Goal: Task Accomplishment & Management: Manage account settings

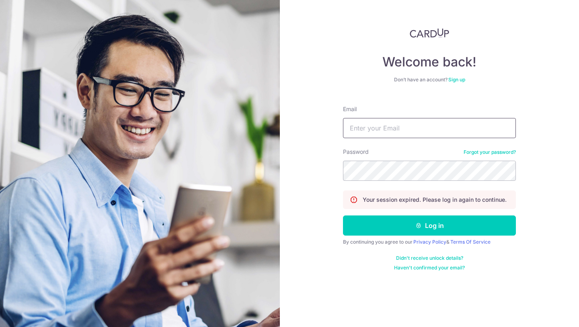
click at [378, 132] on input "Email" at bounding box center [429, 128] width 173 height 20
type input "jason@fitpound.sg"
click at [343, 215] on button "Log in" at bounding box center [429, 225] width 173 height 20
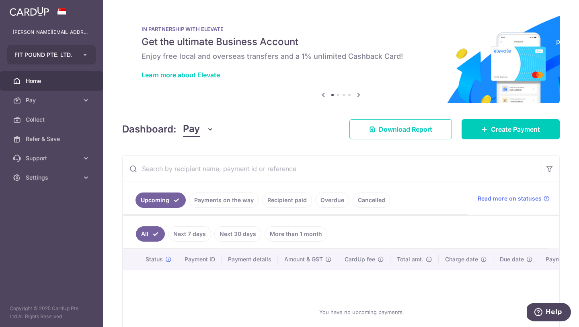
click at [78, 55] on button "FIT POUND PTE. LTD." at bounding box center [51, 54] width 88 height 19
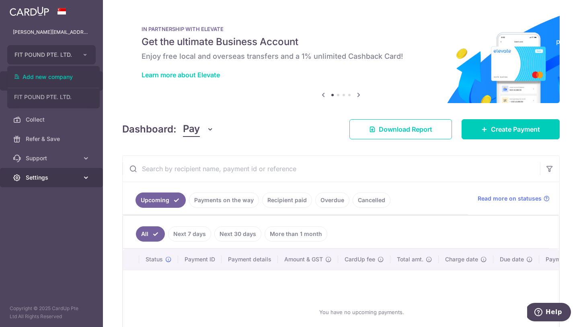
click at [86, 178] on icon at bounding box center [86, 177] width 8 height 8
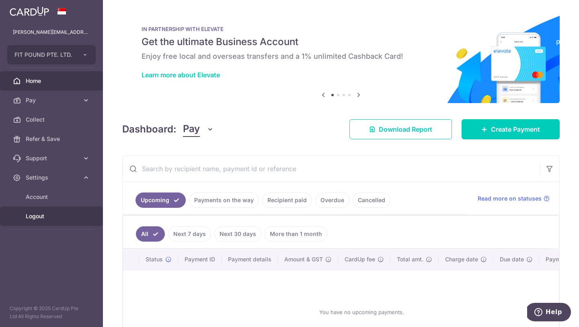
click at [41, 214] on span "Logout" at bounding box center [52, 216] width 53 height 8
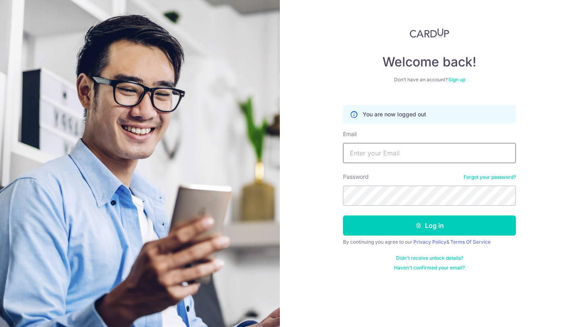
click at [379, 155] on input "Email" at bounding box center [429, 153] width 173 height 20
type input "[EMAIL_ADDRESS][DOMAIN_NAME]"
click at [267, 185] on section "Welcome back! Don’t have an account? Sign up You are now logged out Email jason…" at bounding box center [289, 163] width 579 height 327
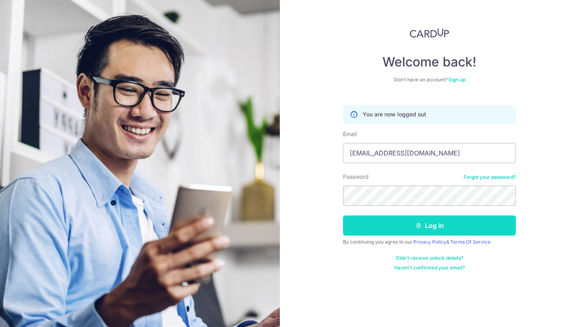
click at [429, 222] on button "Log in" at bounding box center [429, 225] width 173 height 20
